Goal: Consume media (video, audio): Consume media (video, audio)

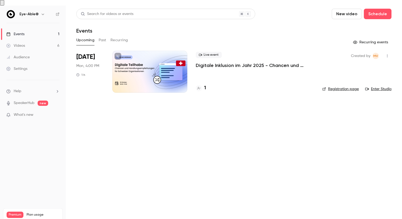
click at [34, 40] on link "Videos 6" at bounding box center [33, 46] width 66 height 12
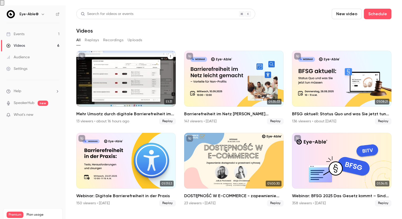
click at [119, 61] on div "Mehr Umsatz durch digitale Barrierefreiheit im E-Commerce" at bounding box center [125, 79] width 99 height 56
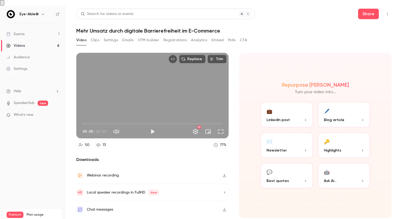
click at [151, 127] on button "Play" at bounding box center [152, 132] width 11 height 11
click at [221, 127] on button "Full screen" at bounding box center [220, 132] width 11 height 11
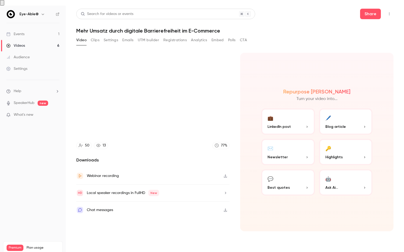
type input "****"
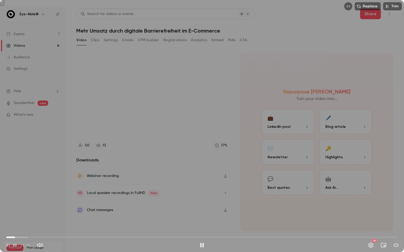
click at [377, 129] on div "Replace Trim 01:08 01:08 / 51:31 HD" at bounding box center [202, 126] width 404 height 252
click at [233, 192] on div "Replace Trim 01:09 01:09 / 51:31 HD" at bounding box center [202, 126] width 404 height 252
click at [121, 73] on div "Replace Trim 01:10 01:10 / 51:31 HD" at bounding box center [202, 126] width 404 height 252
click at [260, 125] on div "Replace Trim 01:10 01:10 / 51:31 HD" at bounding box center [202, 126] width 404 height 252
click at [29, 219] on span "01:18" at bounding box center [201, 238] width 391 height 8
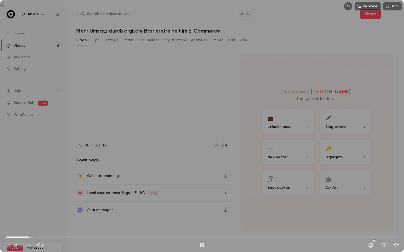
click at [68, 219] on span "02:58" at bounding box center [201, 238] width 391 height 8
click at [91, 219] on span "08:11" at bounding box center [201, 238] width 391 height 8
click at [128, 219] on span "11:08" at bounding box center [201, 238] width 391 height 8
click at [157, 219] on span "19:50" at bounding box center [201, 238] width 391 height 8
click at [179, 219] on span "22:42" at bounding box center [201, 238] width 391 height 8
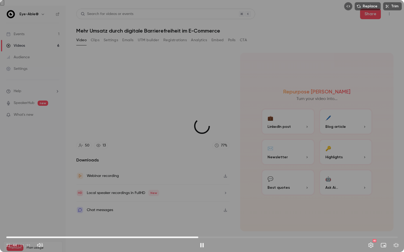
click at [198, 219] on span "25:16" at bounding box center [201, 238] width 391 height 8
click at [239, 219] on span "30:34" at bounding box center [201, 238] width 391 height 8
click at [274, 219] on span "30:35" at bounding box center [201, 238] width 391 height 8
click at [308, 219] on span "39:40" at bounding box center [201, 238] width 391 height 8
click at [299, 219] on span "38:28" at bounding box center [201, 238] width 391 height 8
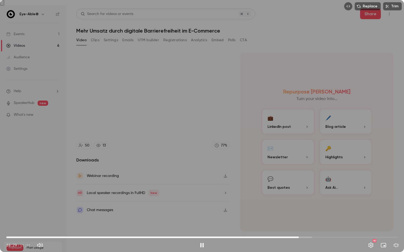
click at [292, 219] on span "38:29" at bounding box center [201, 238] width 391 height 8
click at [307, 219] on span "37:43" at bounding box center [201, 238] width 391 height 8
click at [319, 219] on span "41:08" at bounding box center [201, 238] width 391 height 8
click at [330, 219] on span "41:08" at bounding box center [201, 238] width 391 height 8
click at [341, 219] on span "44:06" at bounding box center [201, 238] width 391 height 8
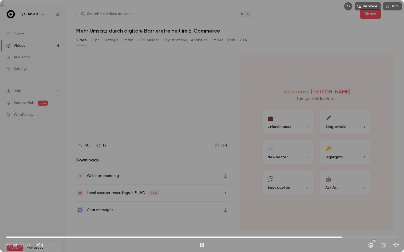
click at [345, 219] on span "44:08" at bounding box center [201, 238] width 391 height 8
click at [361, 219] on span "45:55" at bounding box center [201, 238] width 391 height 8
click at [368, 219] on span "46:41" at bounding box center [201, 238] width 391 height 8
click at [374, 219] on span "47:41" at bounding box center [201, 238] width 391 height 8
click at [378, 219] on span "48:59" at bounding box center [201, 238] width 391 height 8
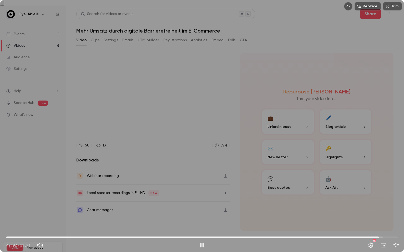
click at [383, 219] on span "49:02" at bounding box center [201, 238] width 391 height 8
click at [398, 219] on button "Exit full screen" at bounding box center [396, 245] width 11 height 11
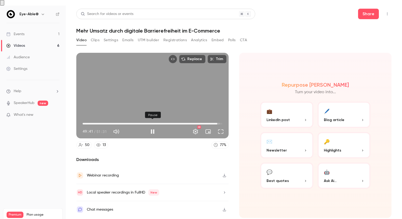
click at [152, 127] on button "Pause" at bounding box center [152, 132] width 11 height 11
type input "******"
click at [198, 36] on button "Analytics" at bounding box center [199, 40] width 16 height 8
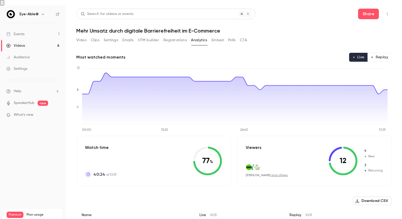
click at [231, 36] on button "Polls" at bounding box center [232, 40] width 8 height 8
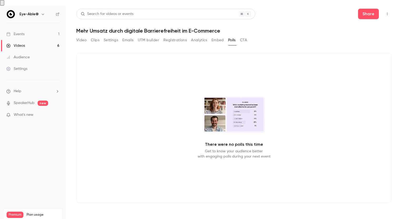
click at [244, 36] on button "CTA" at bounding box center [243, 40] width 7 height 8
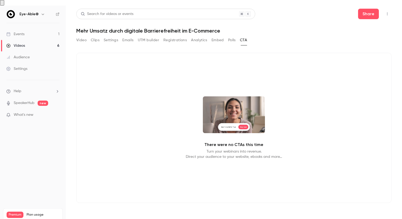
click at [217, 38] on button "Embed" at bounding box center [217, 40] width 12 height 8
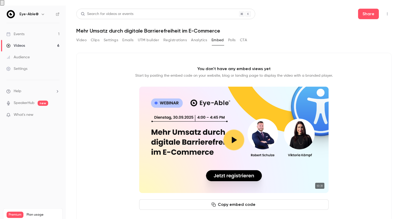
click at [199, 36] on button "Analytics" at bounding box center [199, 40] width 16 height 8
